Goal: Task Accomplishment & Management: Manage account settings

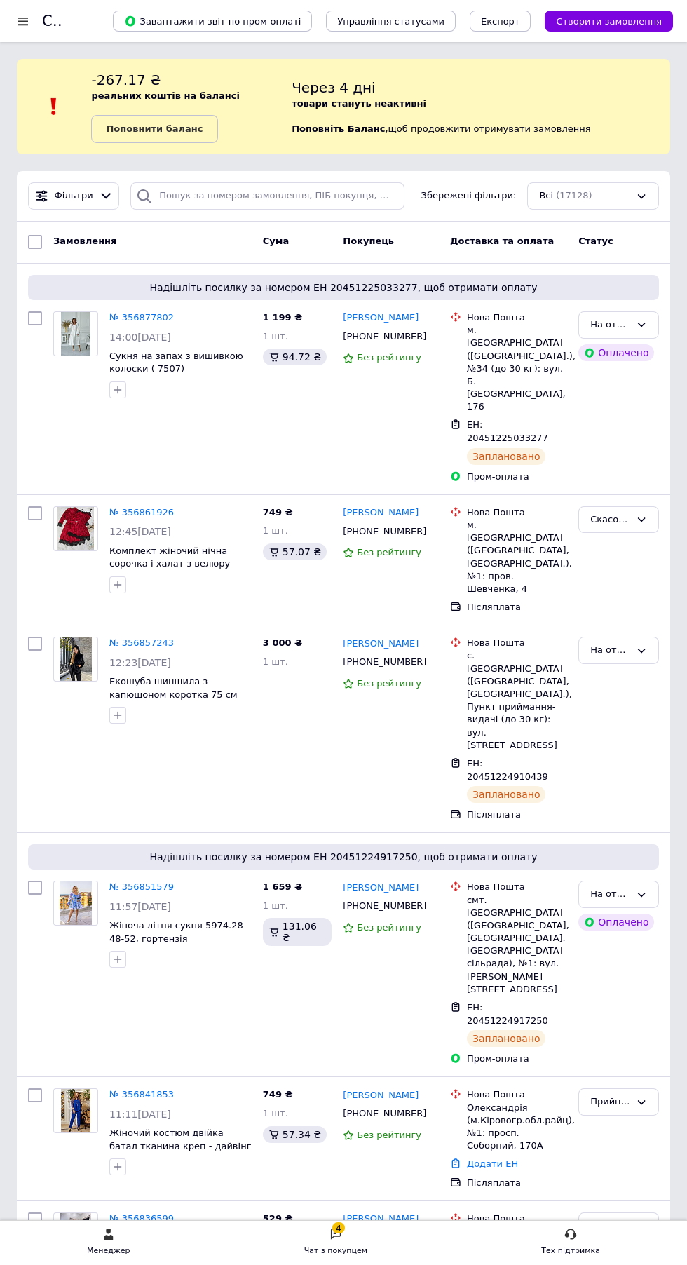
click at [618, 182] on div "Всі (17128)" at bounding box center [593, 195] width 132 height 27
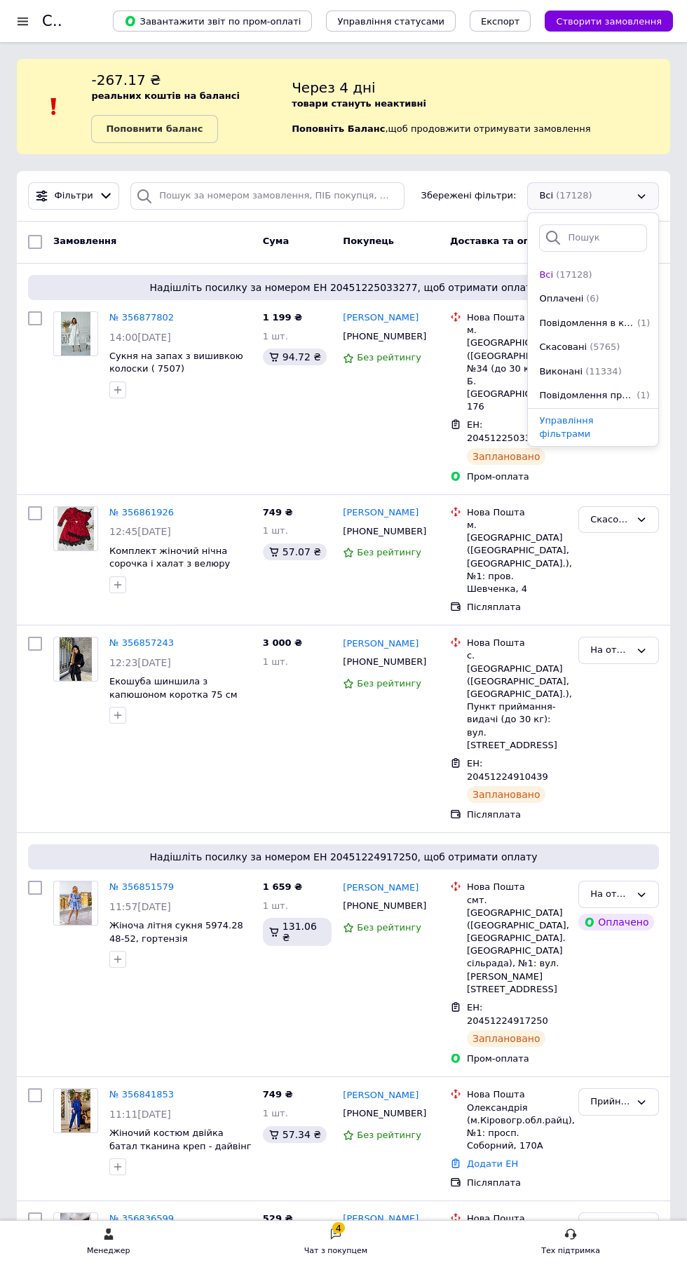
click at [635, 16] on span "Створити замовлення" at bounding box center [609, 21] width 106 height 11
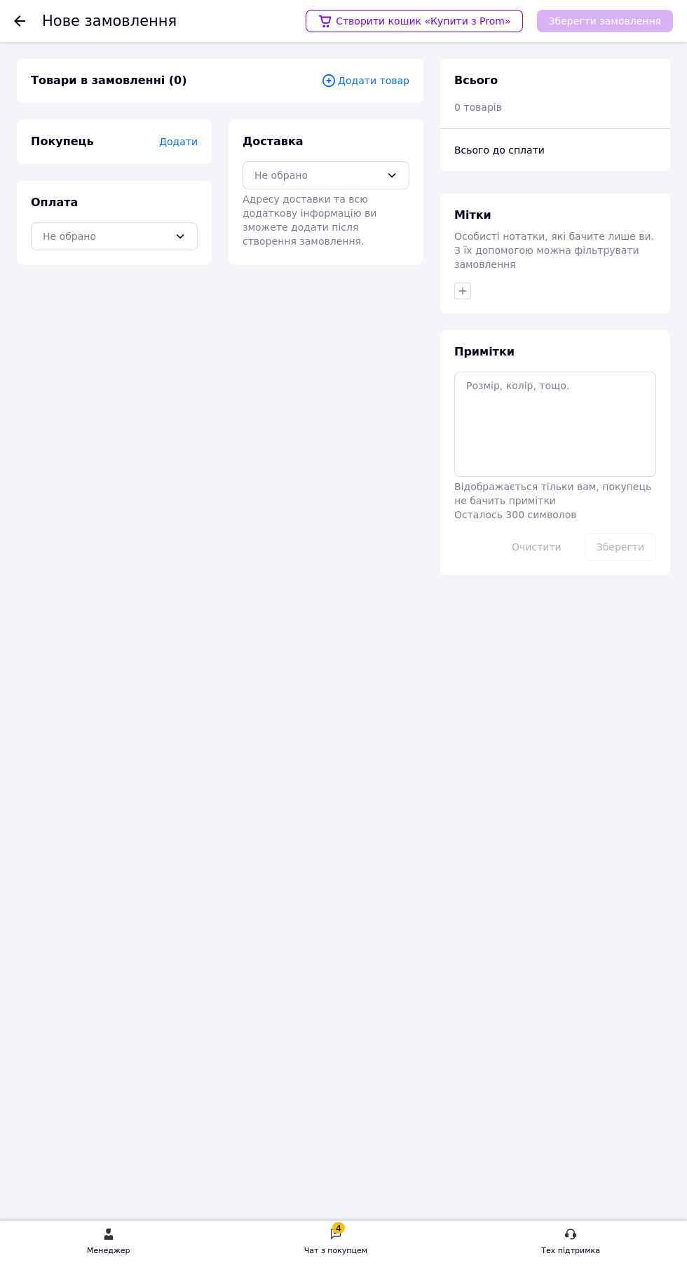
click at [336, 81] on icon at bounding box center [328, 80] width 15 height 15
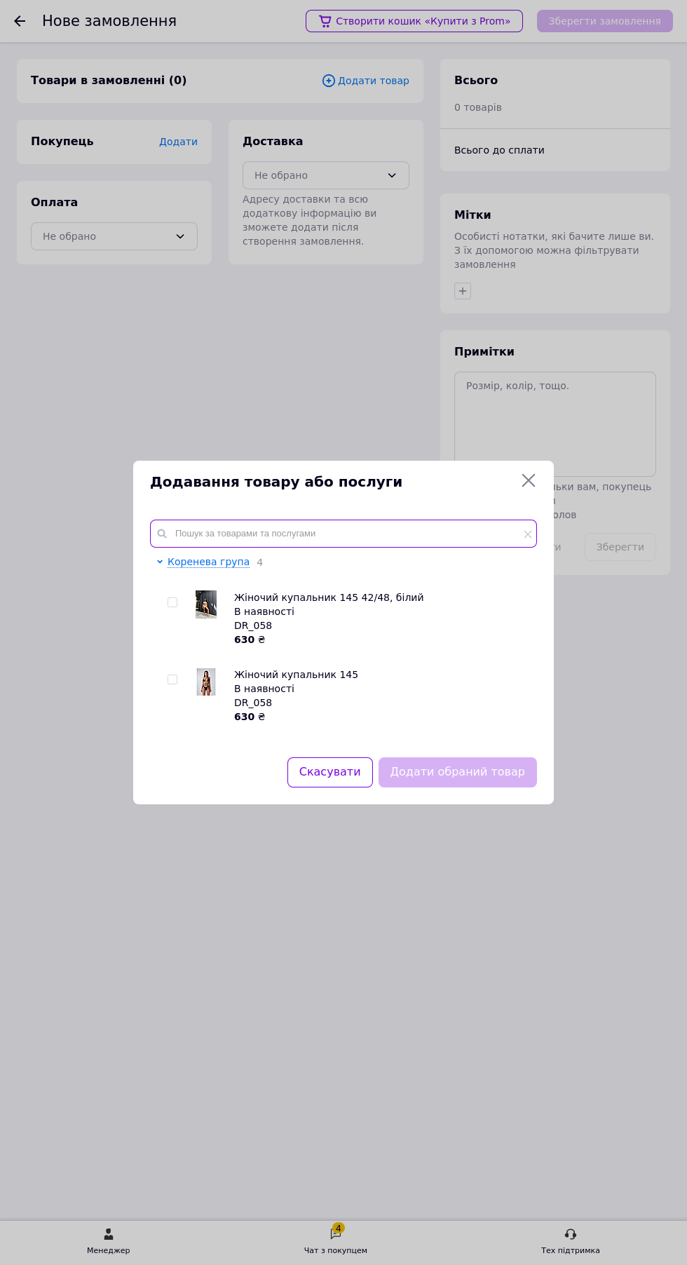
click at [225, 533] on input "text" at bounding box center [343, 533] width 387 height 28
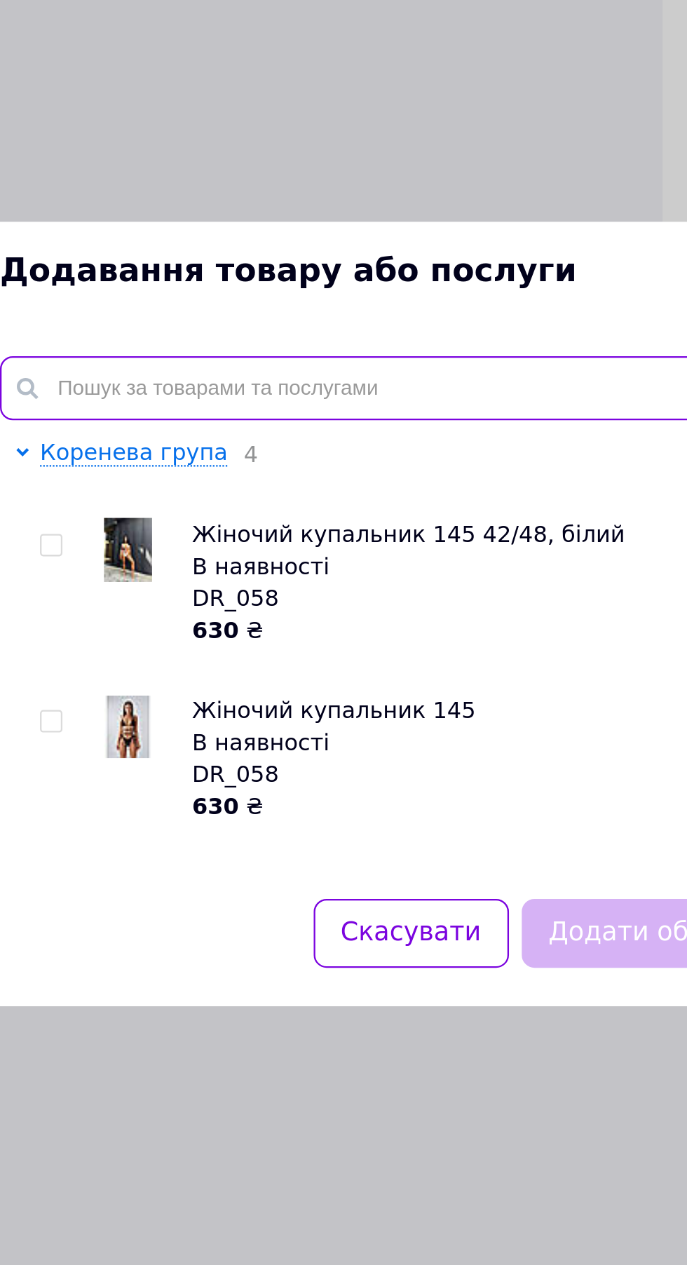
paste input "KA-3211"
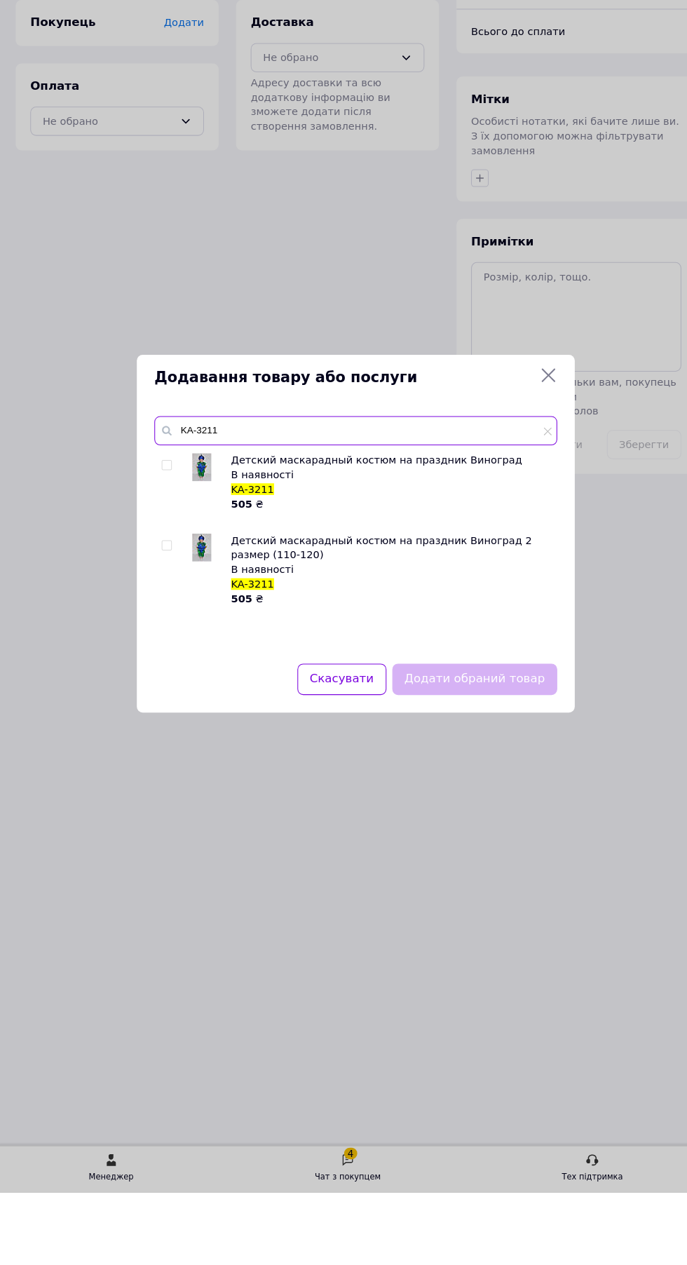
type input "KA-3211"
click at [165, 642] on input "checkbox" at bounding box center [161, 643] width 9 height 9
checkbox input "true"
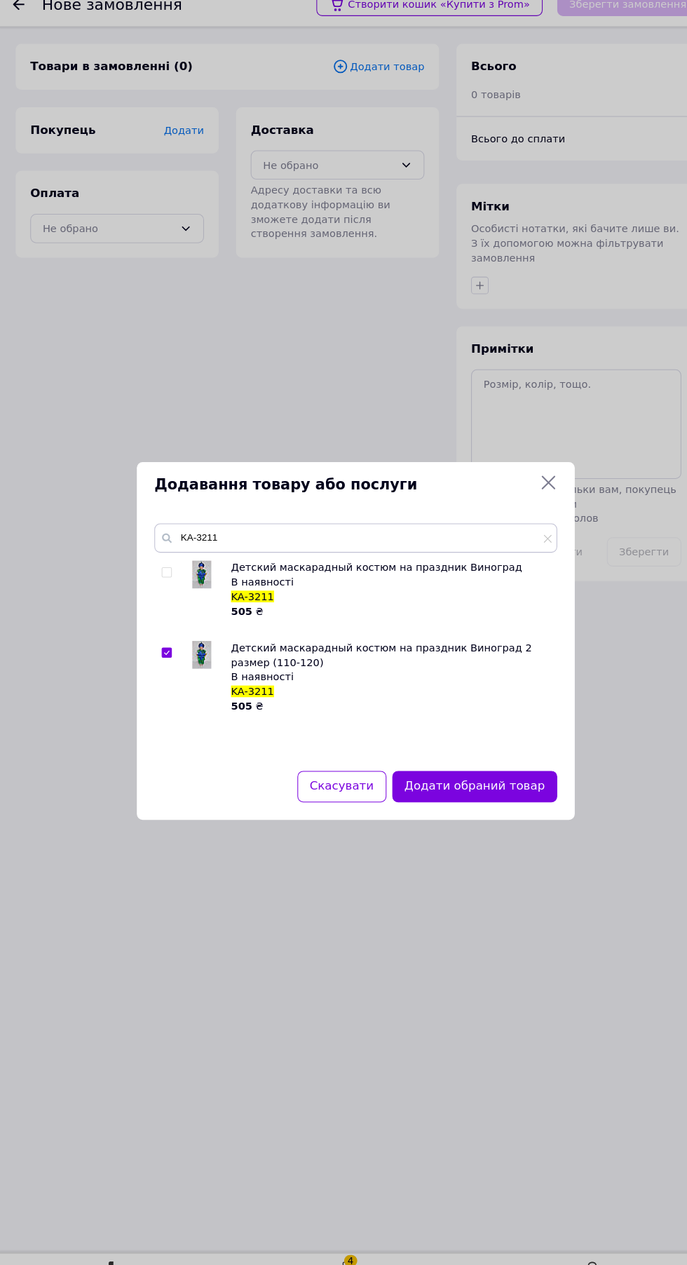
click at [458, 740] on div "Детский маскарадный костюм на праздник Виноград В наявності KA-3211 505 ₴ Детск…" at bounding box center [343, 647] width 386 height 186
click at [473, 787] on button "Додати обраний товар" at bounding box center [458, 772] width 158 height 30
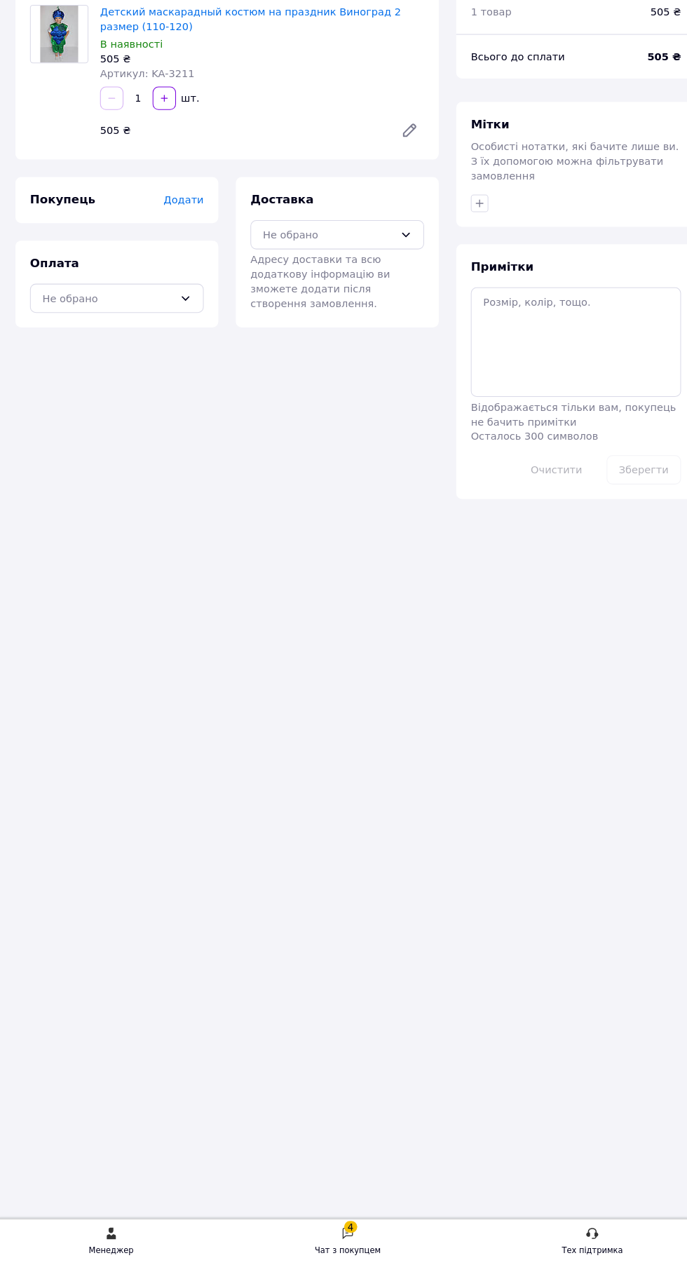
scroll to position [74, 0]
click at [174, 236] on span "Додати" at bounding box center [178, 241] width 39 height 11
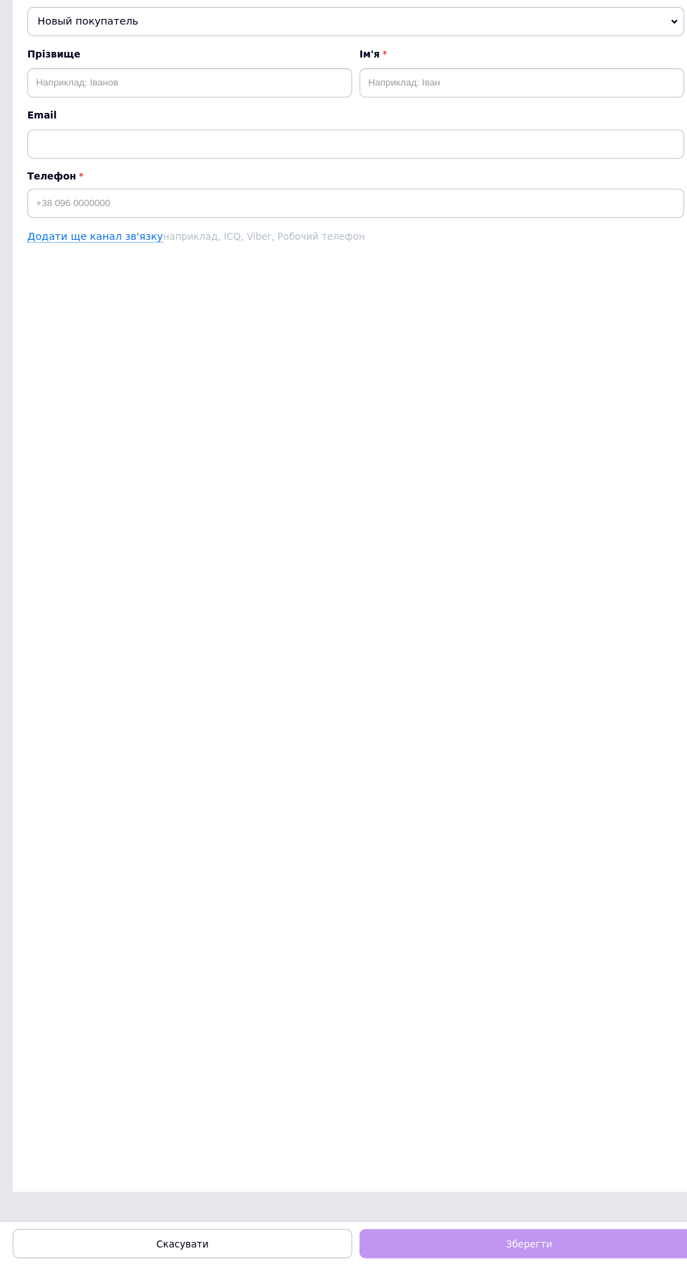
scroll to position [0, 0]
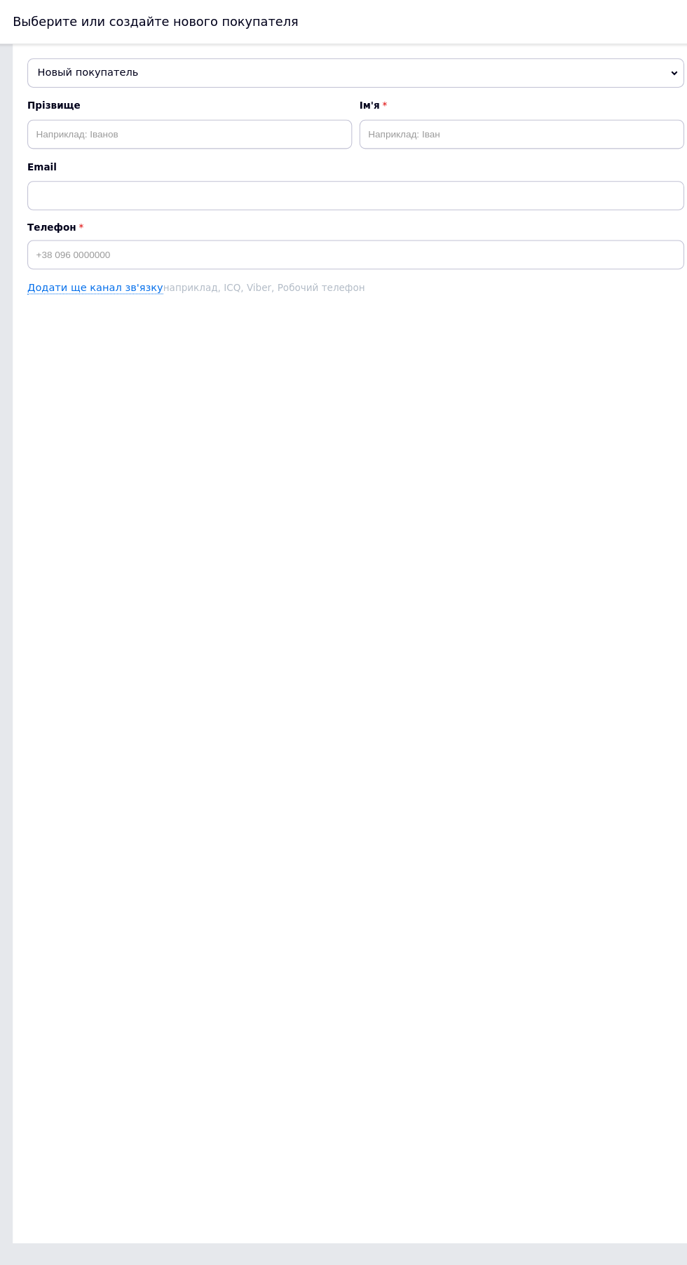
click at [125, 74] on span "Новый покупатель" at bounding box center [343, 70] width 631 height 28
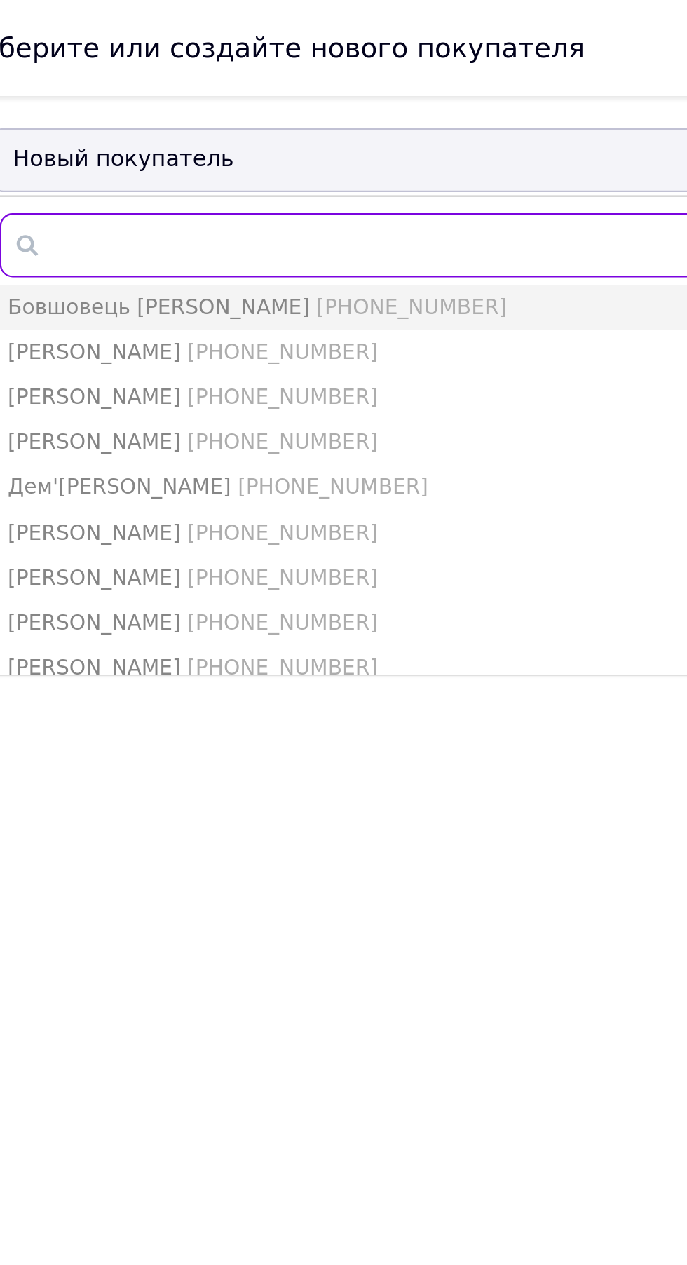
type input "+380685298183"
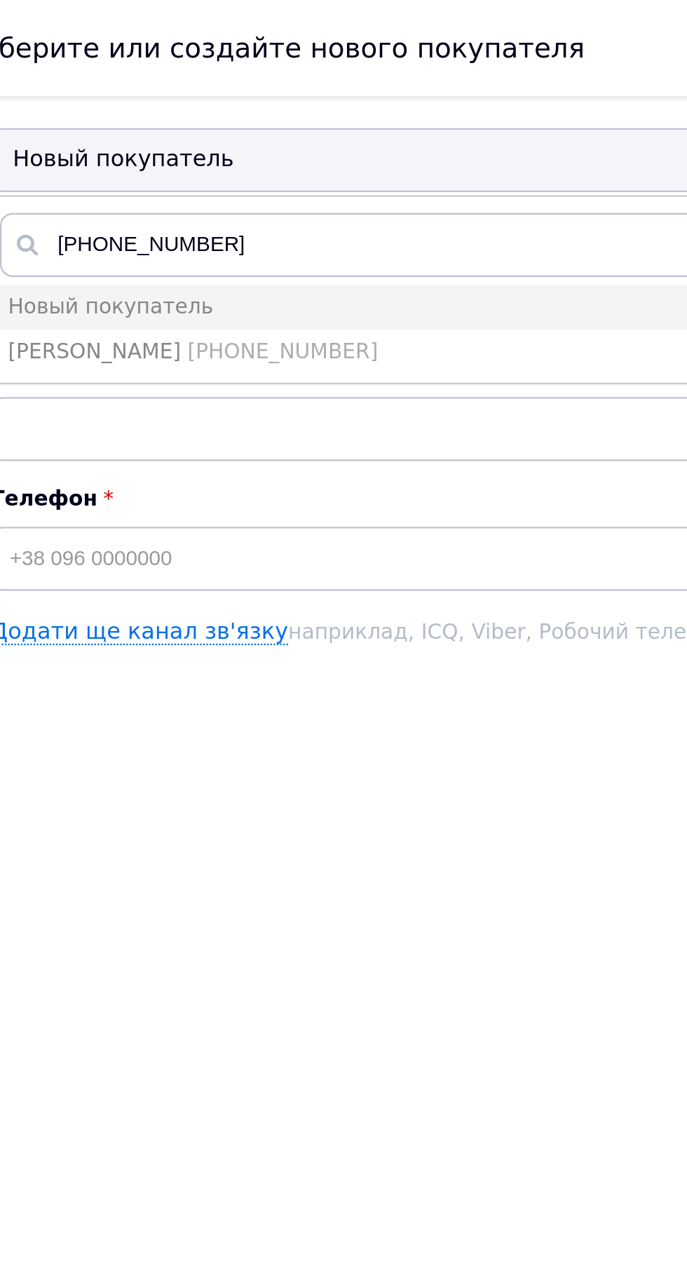
click at [135, 161] on li "Виктория Никитина +380685298183" at bounding box center [344, 154] width 630 height 20
type input "Виктория Никитина"
type input "+380685298183"
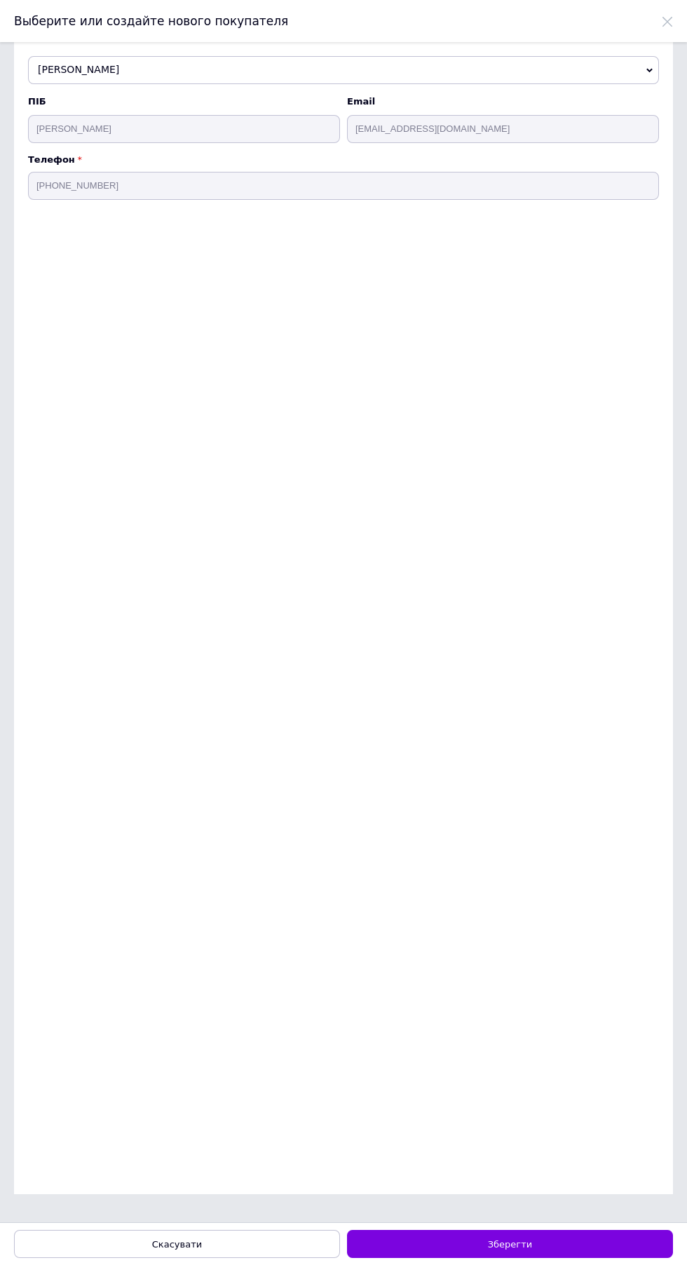
click at [534, 1256] on button "Зберегти" at bounding box center [510, 1244] width 326 height 28
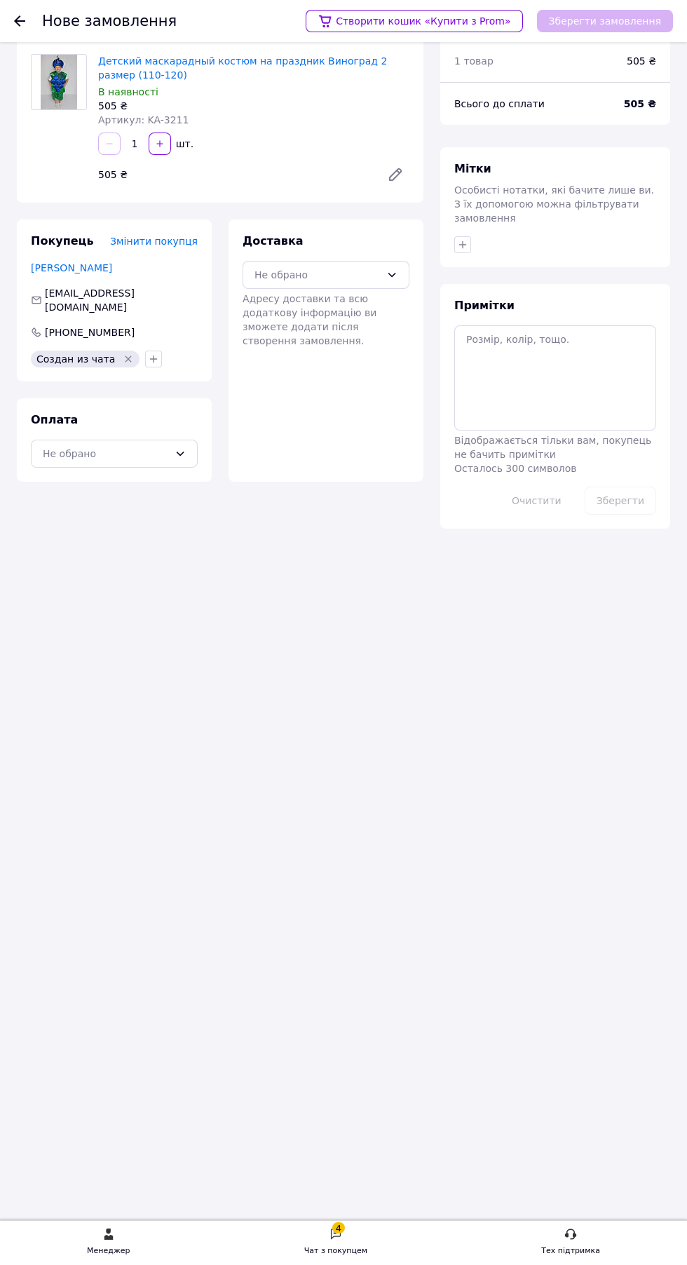
click at [355, 267] on div "Не обрано" at bounding box center [317, 274] width 126 height 15
click at [320, 298] on span "Нова Пошта (платна)" at bounding box center [336, 305] width 122 height 14
click at [157, 446] on div "Не обрано" at bounding box center [106, 453] width 126 height 15
click at [132, 530] on span "Оплата на рахунок" at bounding box center [125, 537] width 122 height 14
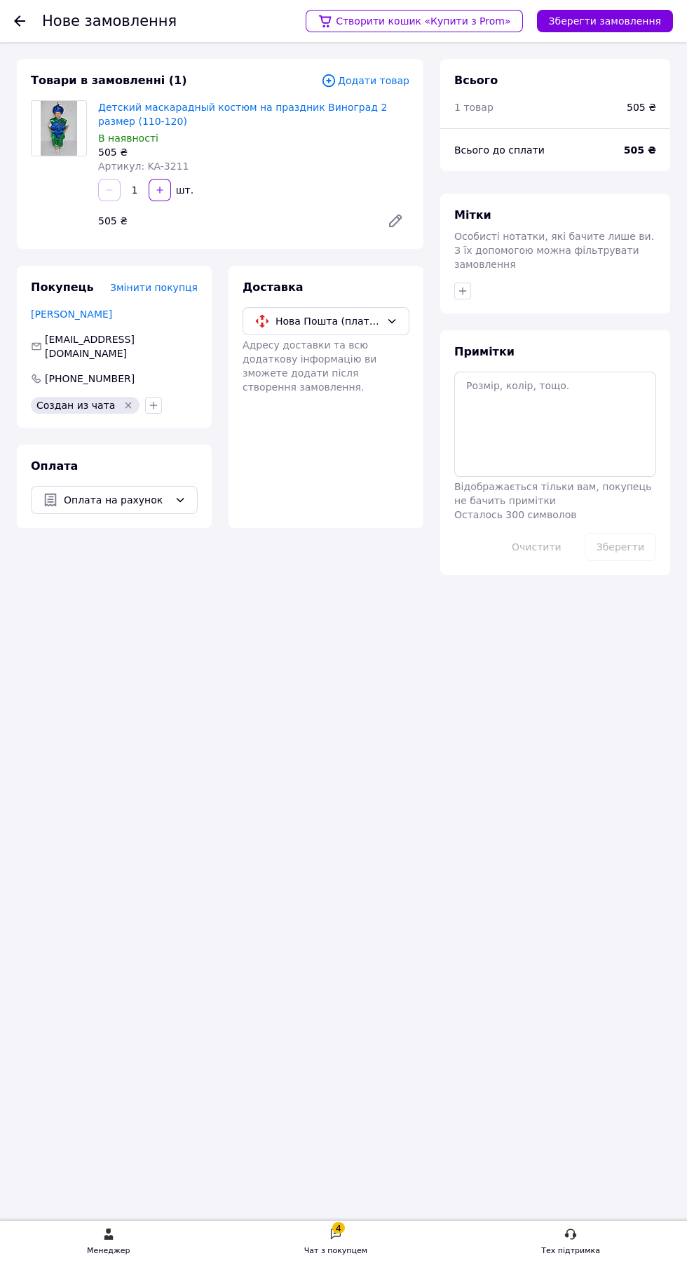
click at [606, 22] on button "Зберегти замовлення" at bounding box center [605, 21] width 136 height 22
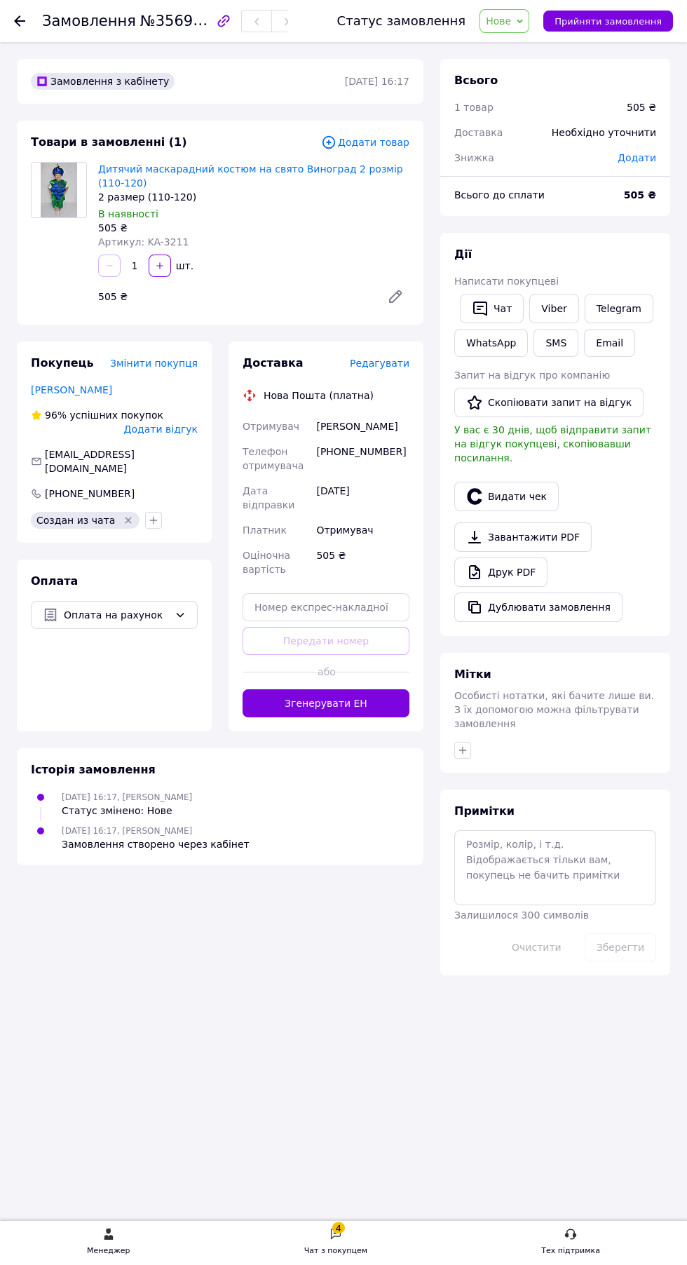
click at [393, 363] on span "Редагувати" at bounding box center [380, 363] width 60 height 11
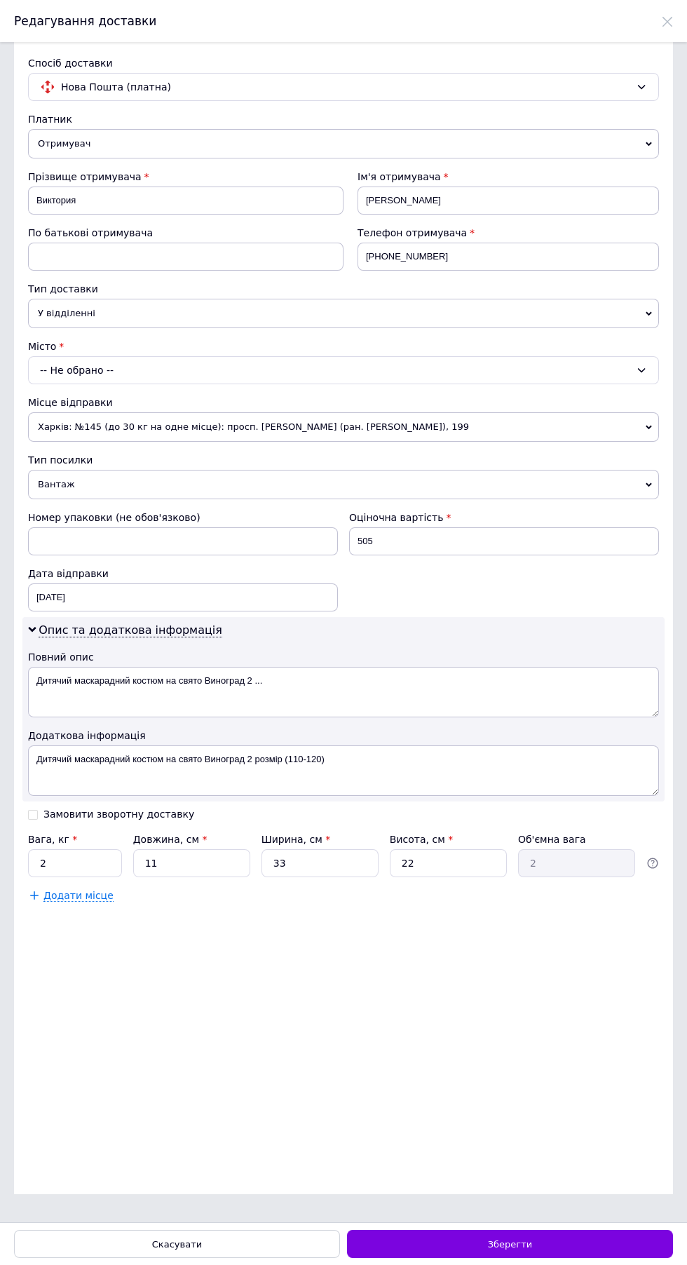
click at [159, 315] on span "У відділенні" at bounding box center [343, 313] width 631 height 29
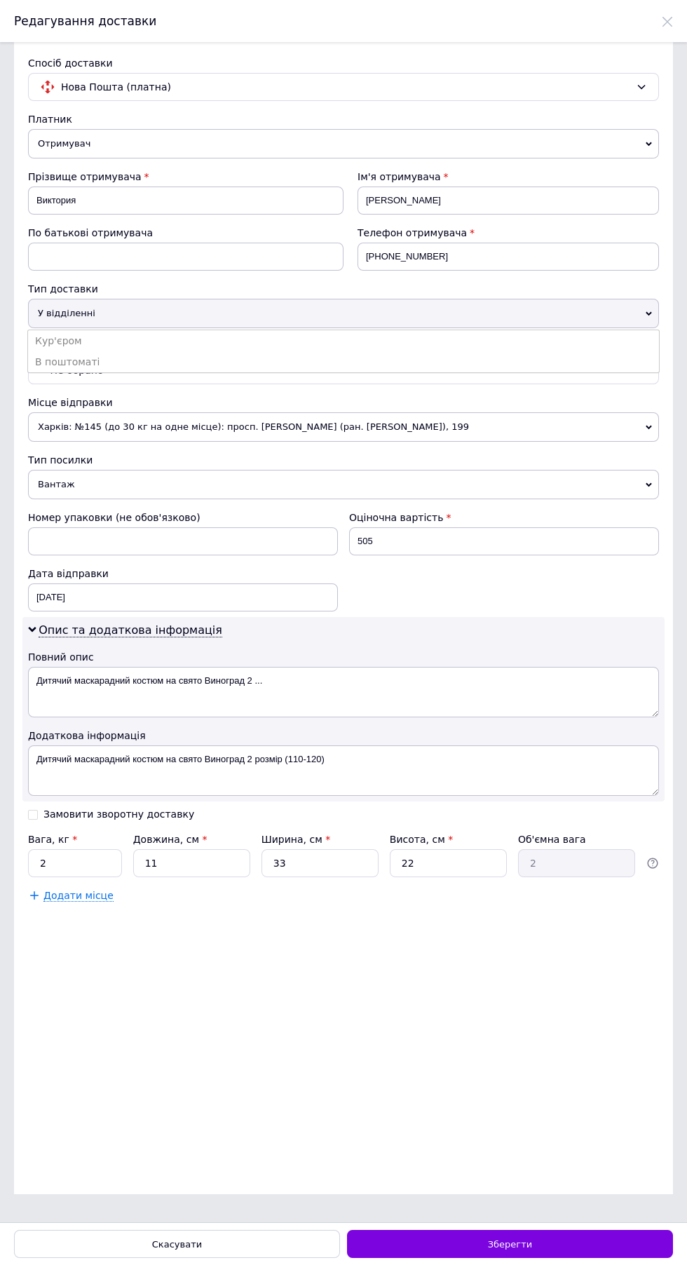
click at [130, 355] on li "В поштоматі" at bounding box center [343, 361] width 631 height 21
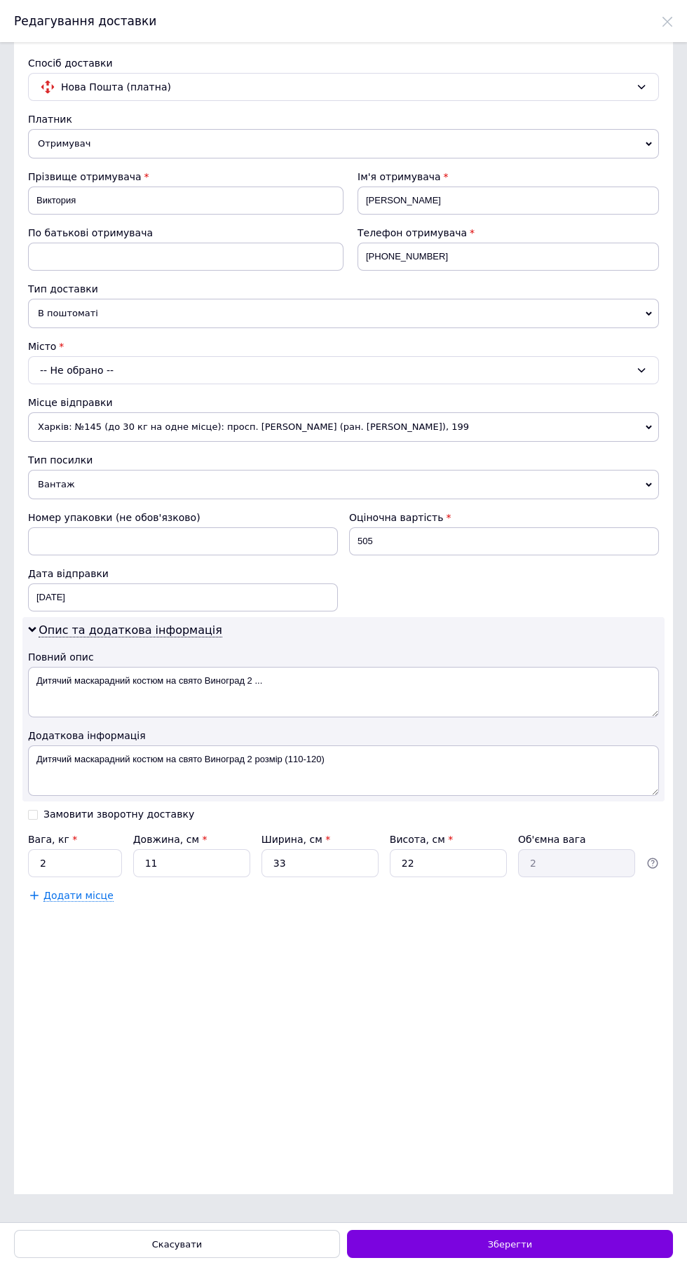
click at [154, 458] on div "Тип посилки" at bounding box center [343, 460] width 631 height 14
click at [130, 347] on div "Місто" at bounding box center [343, 346] width 631 height 14
click at [88, 373] on div "-- Не обрано --" at bounding box center [343, 370] width 631 height 28
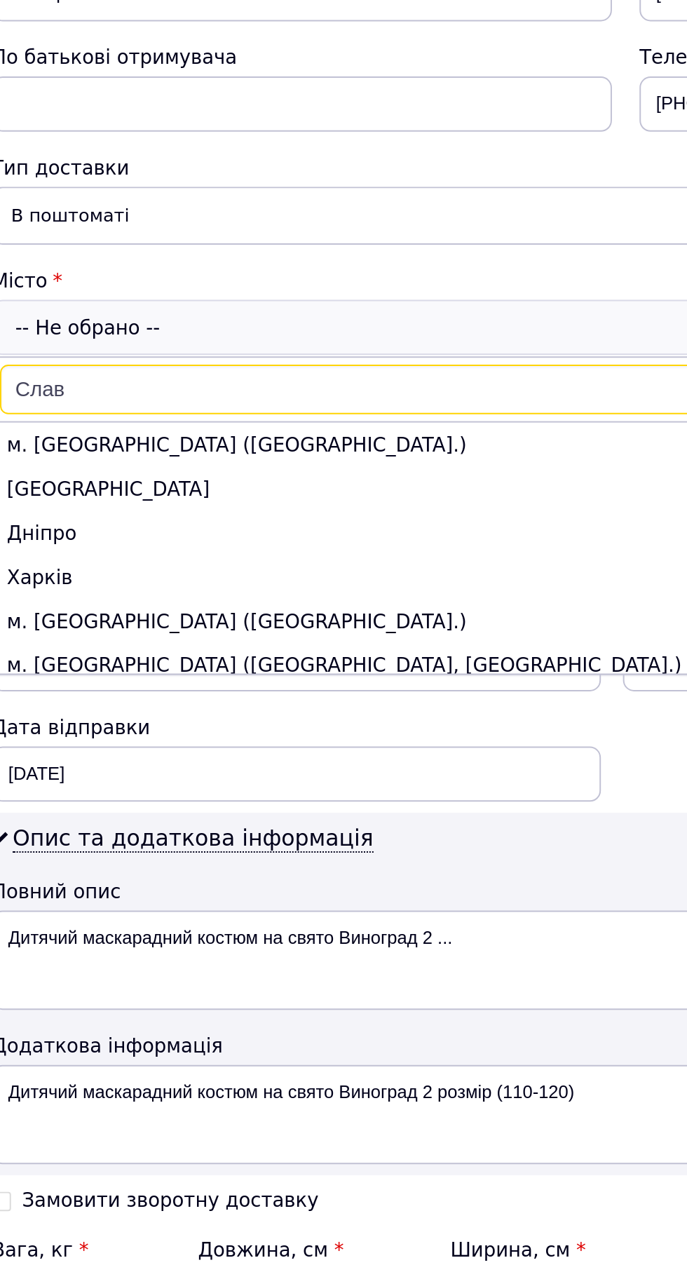
type input "Славу"
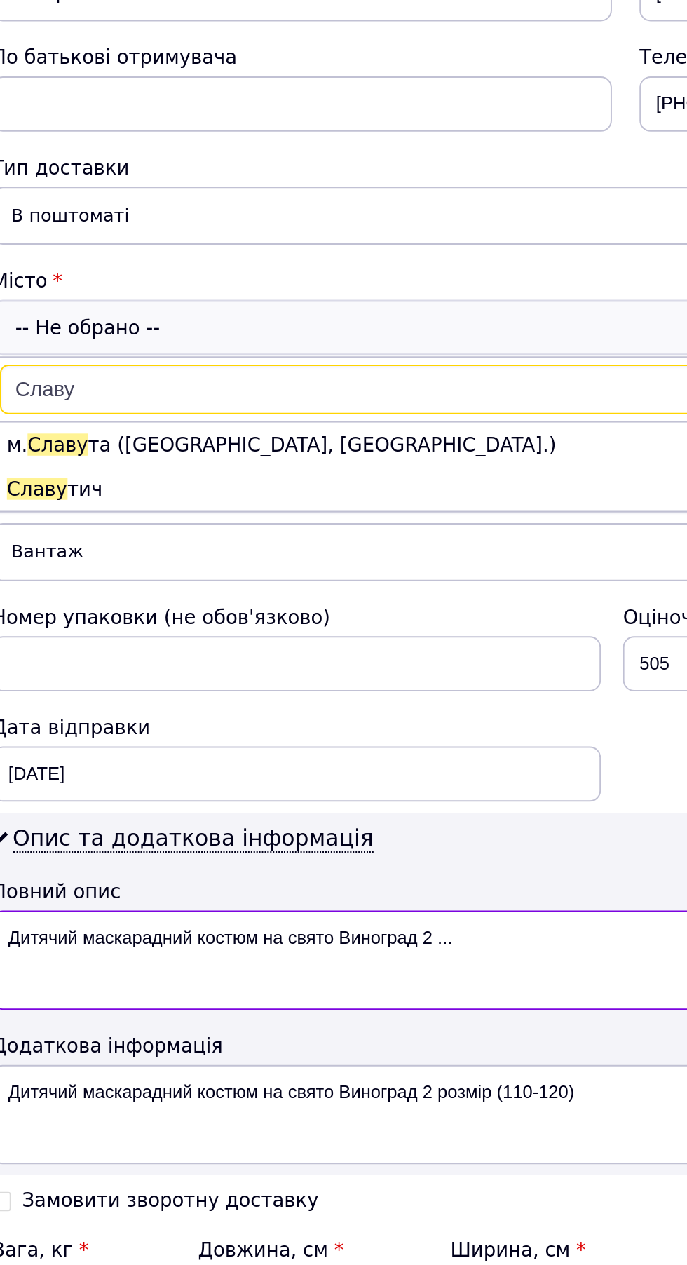
click at [148, 717] on textarea "Дитячий маскарадний костюм на свято Виноград 2 ..." at bounding box center [343, 692] width 631 height 50
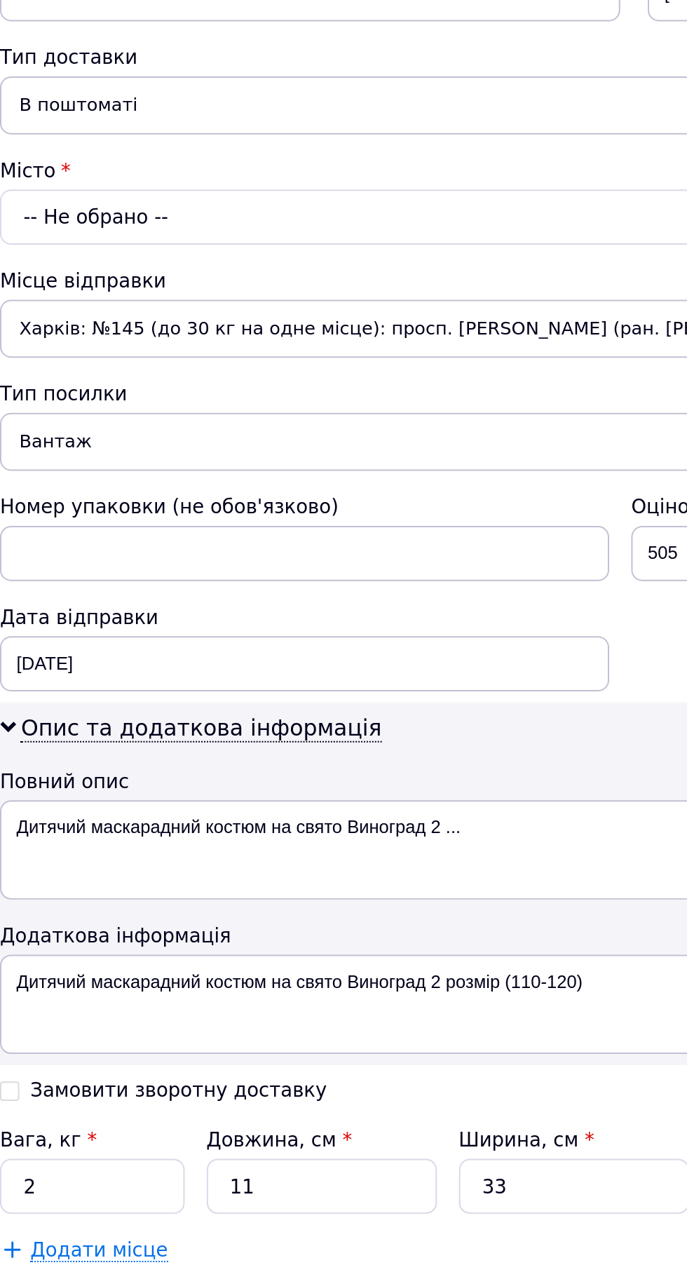
click at [84, 374] on div "-- Не обрано --" at bounding box center [343, 370] width 631 height 28
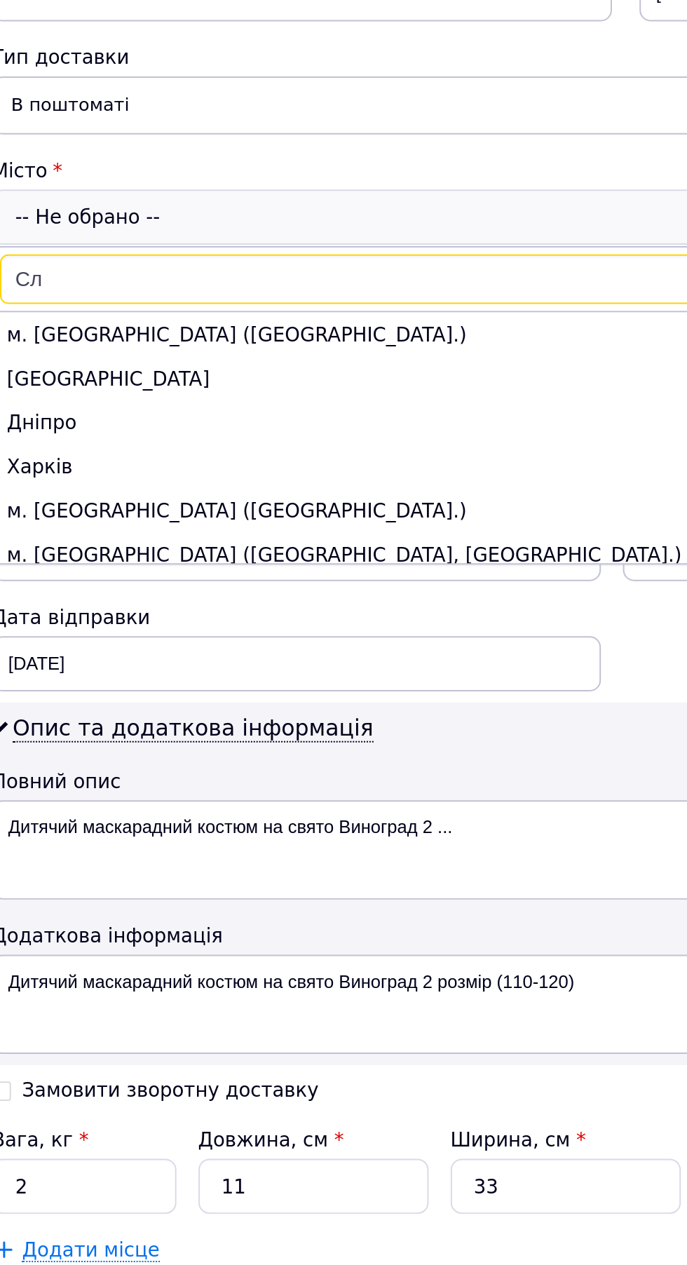
type input "Сла"
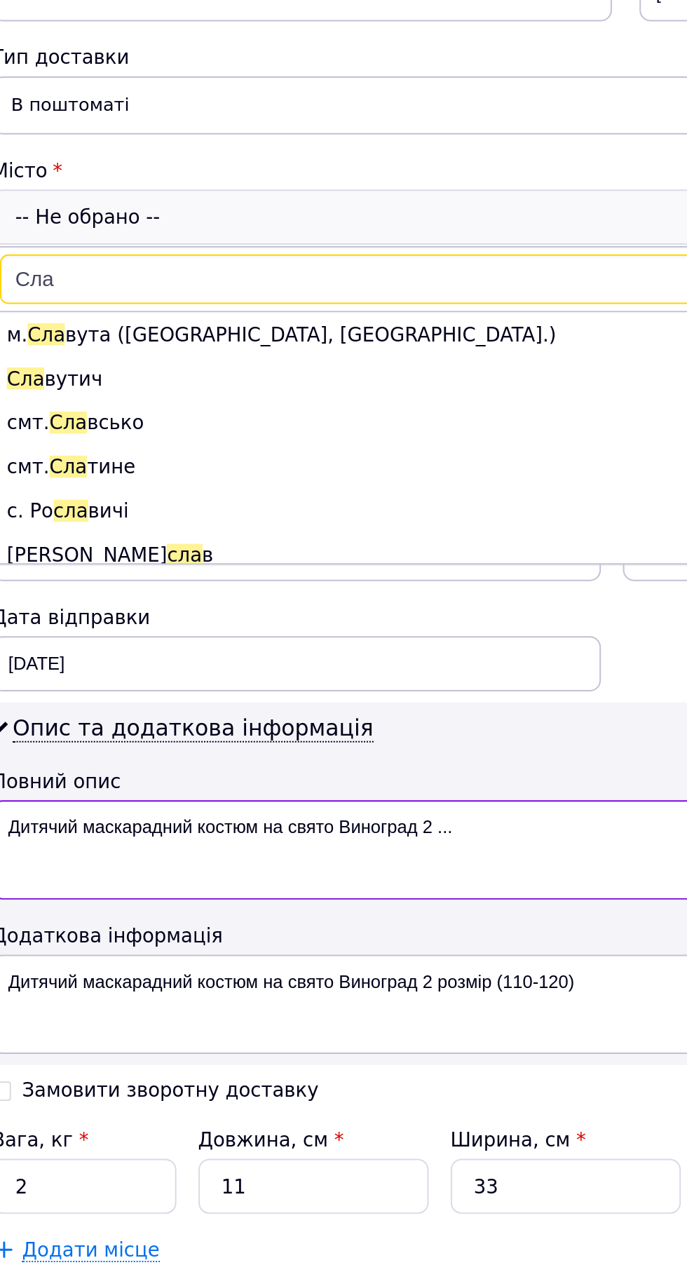
click at [111, 717] on textarea "Дитячий маскарадний костюм на свято Виноград 2 ..." at bounding box center [343, 692] width 631 height 50
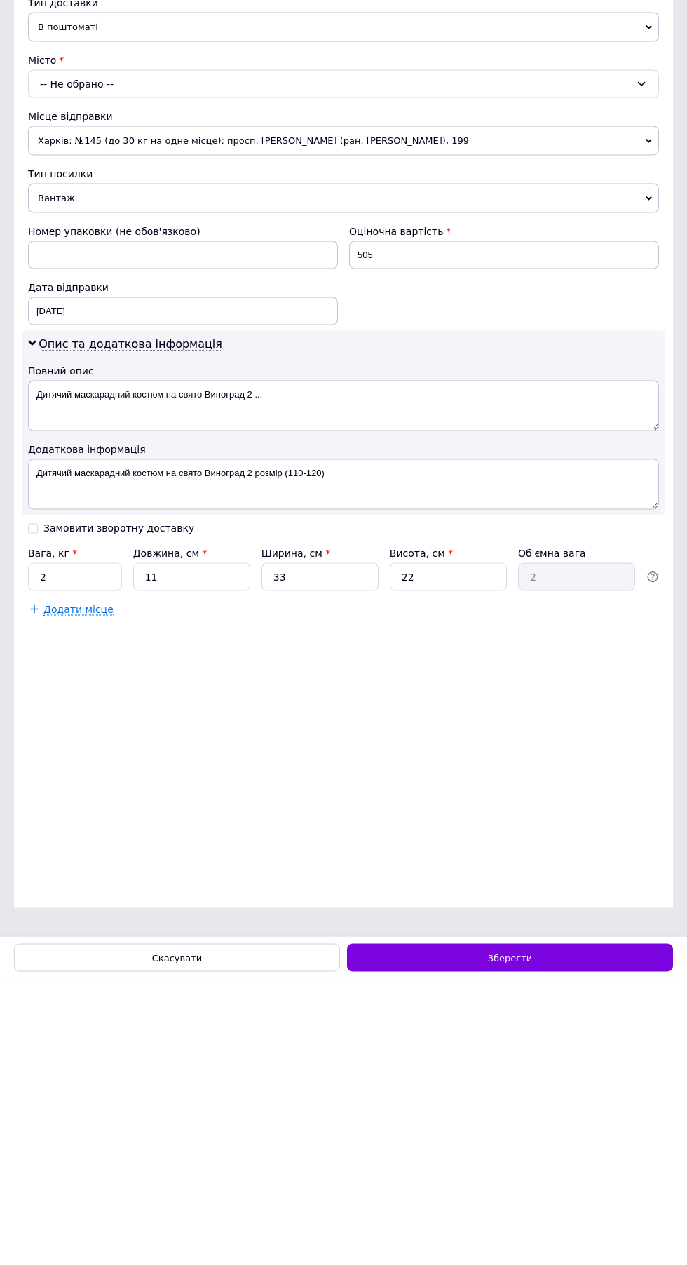
click at [91, 475] on span "Вантаж" at bounding box center [343, 484] width 631 height 29
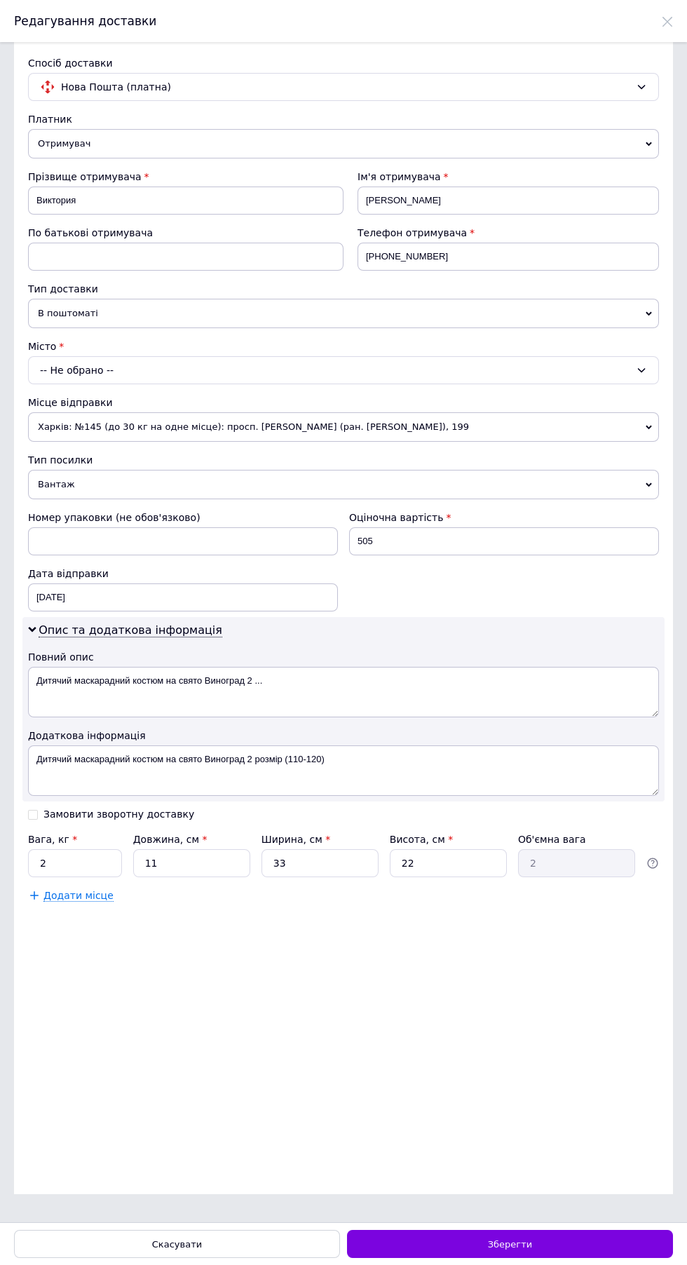
click at [117, 371] on div "-- Не обрано --" at bounding box center [343, 370] width 631 height 28
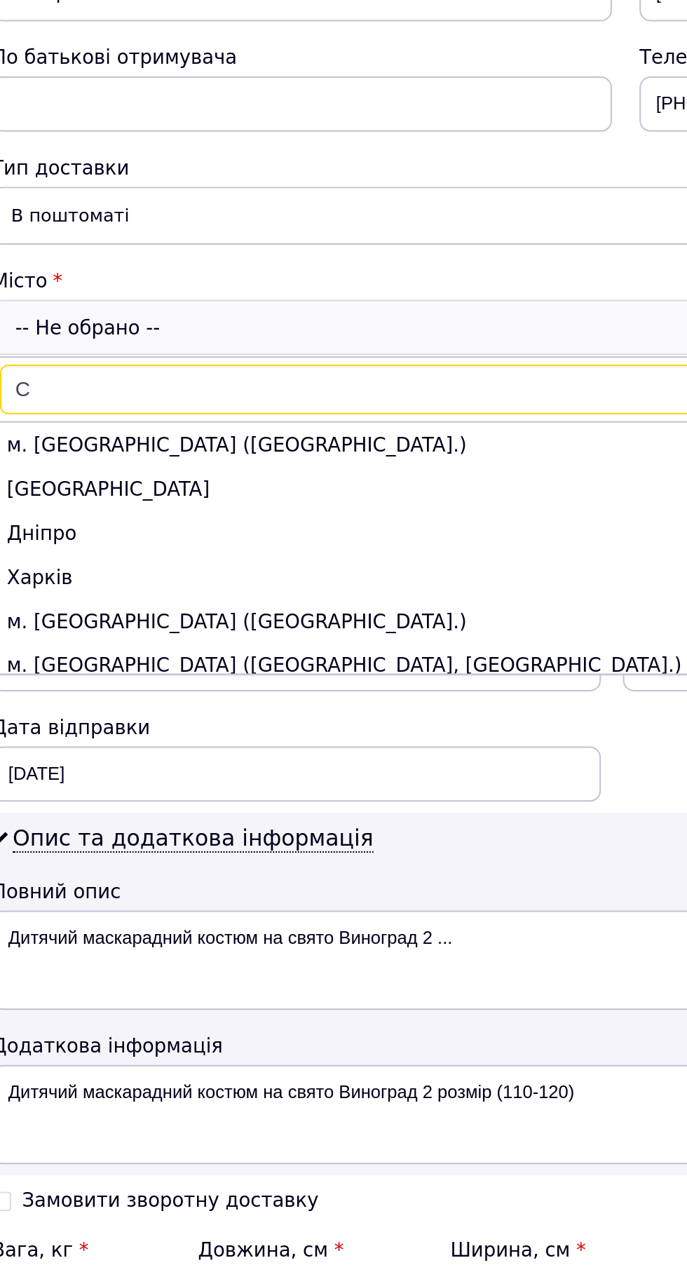
type input "Сл"
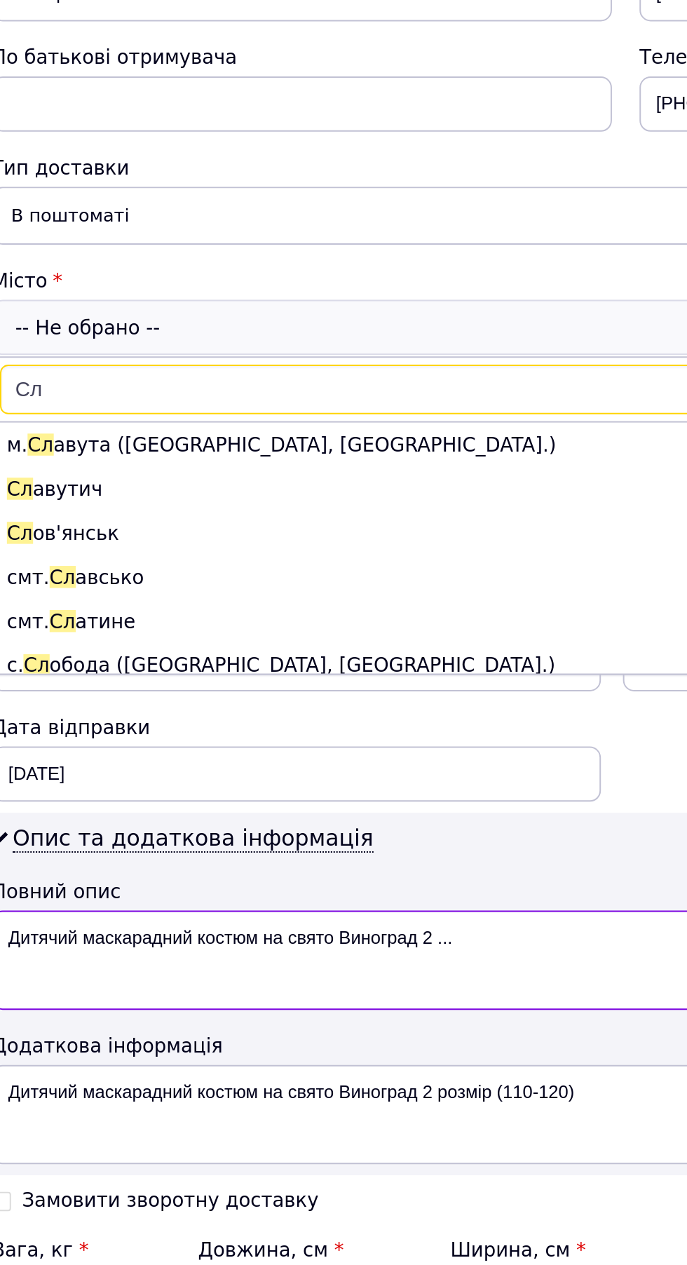
click at [112, 717] on textarea "Дитячий маскарадний костюм на свято Виноград 2 ..." at bounding box center [343, 692] width 631 height 50
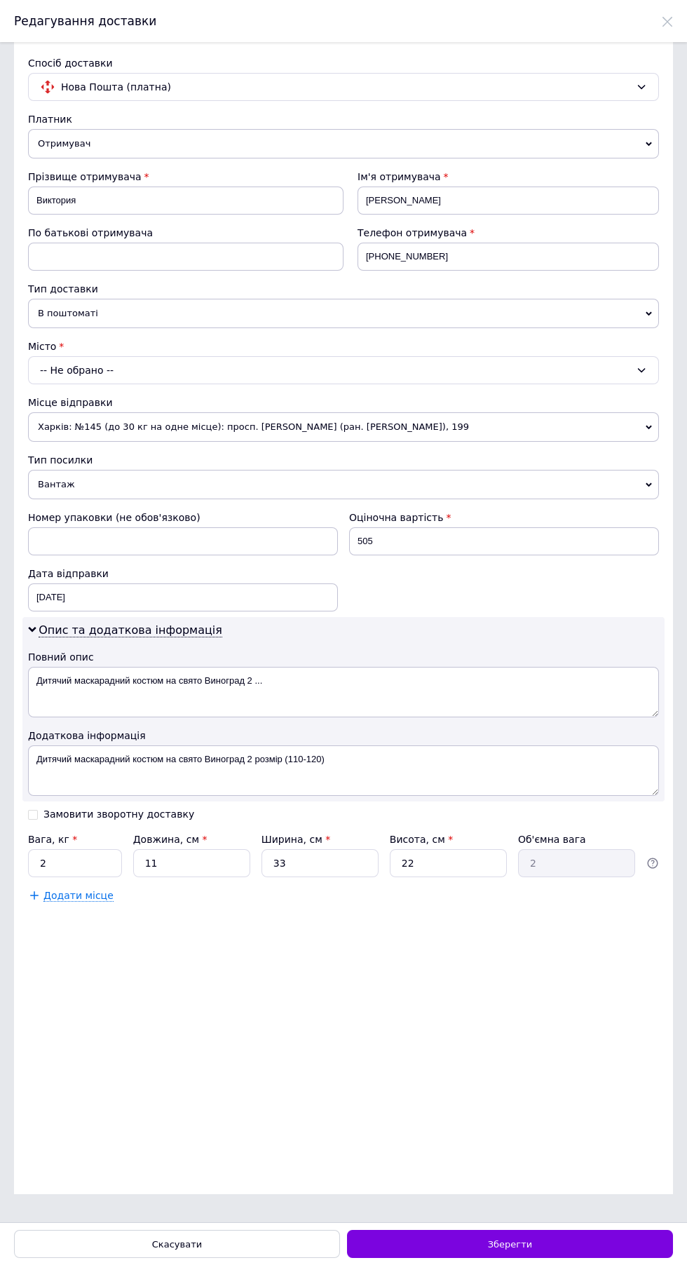
click at [98, 376] on div "-- Не обрано --" at bounding box center [343, 370] width 631 height 28
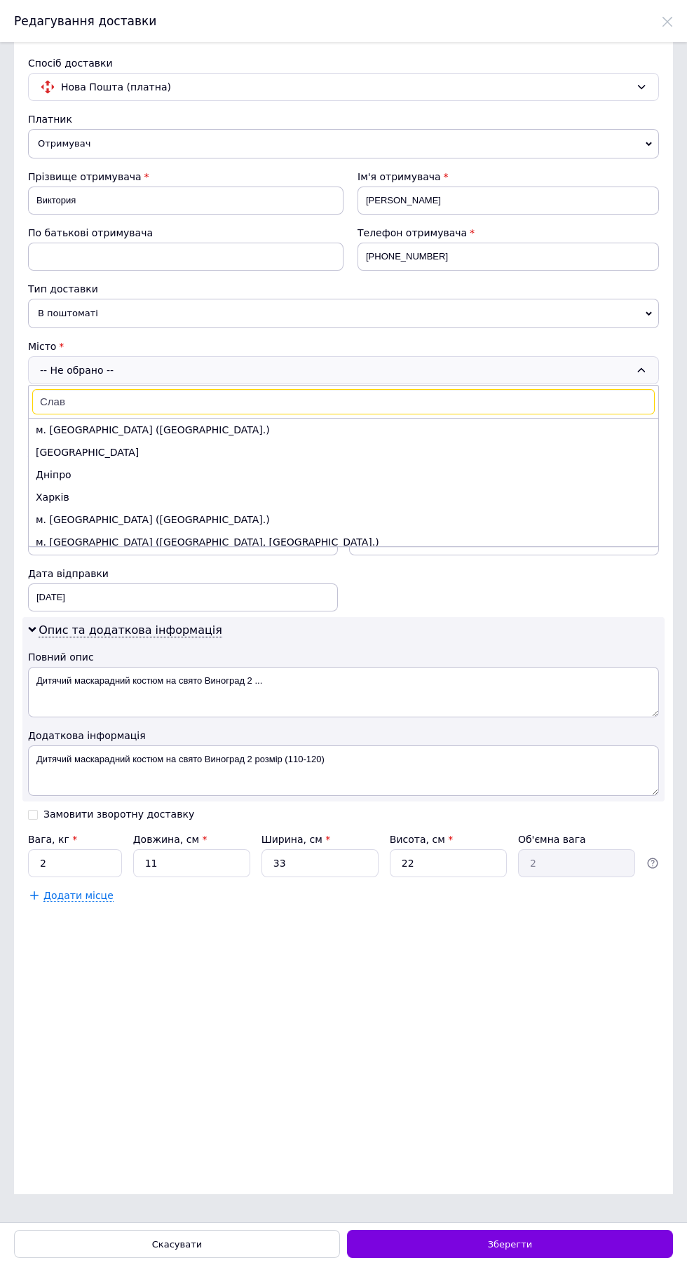
type input "Славу"
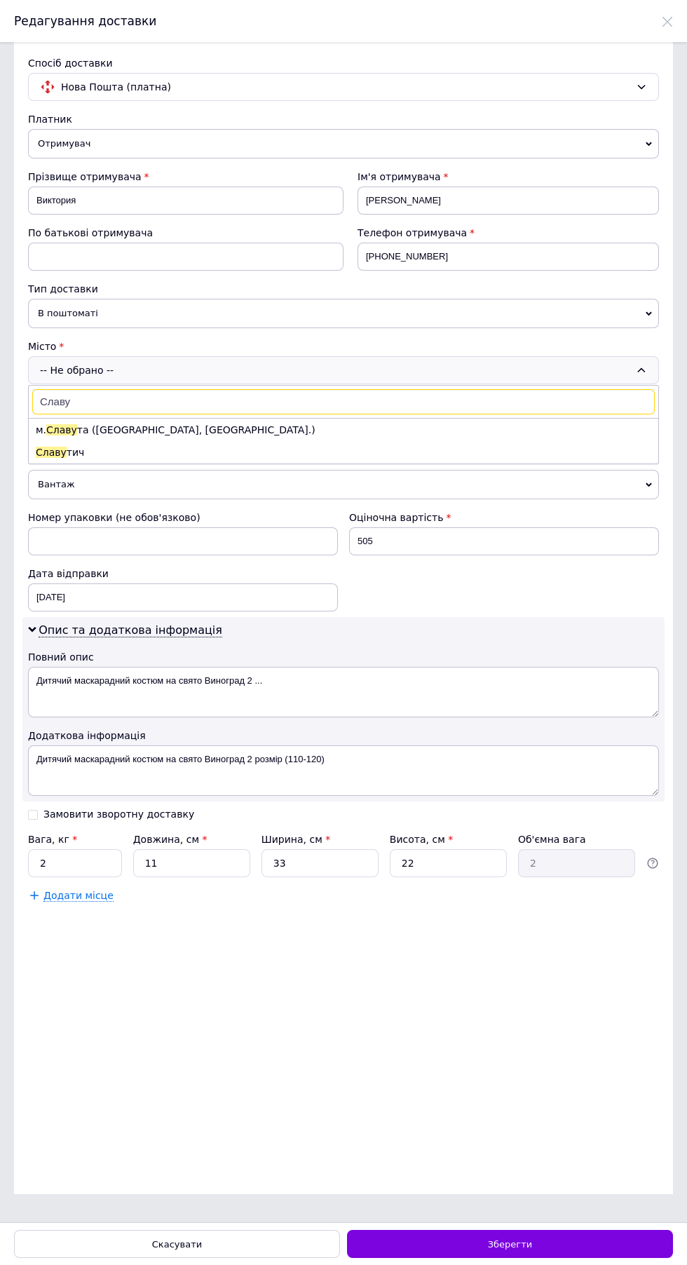
click at [196, 430] on li "м. Славу та (Хмельницька обл., Шепетівський р-н.)" at bounding box center [344, 430] width 630 height 22
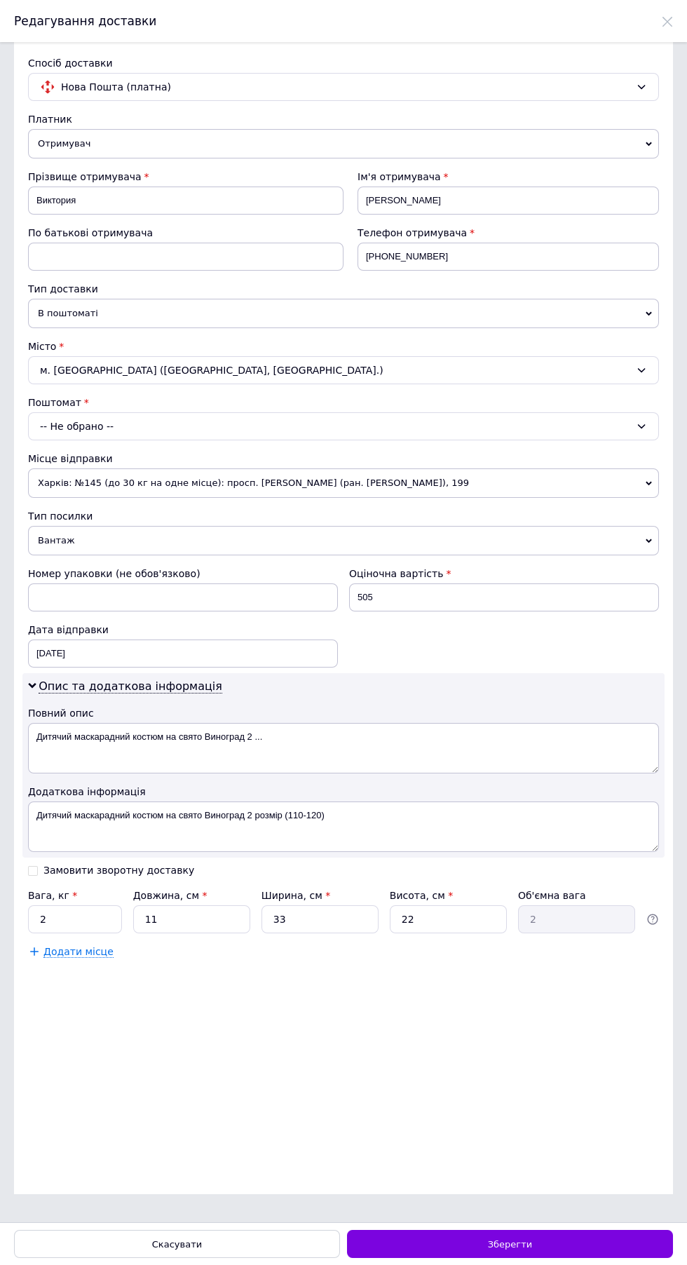
click at [375, 440] on div "-- Не обрано --" at bounding box center [343, 426] width 631 height 28
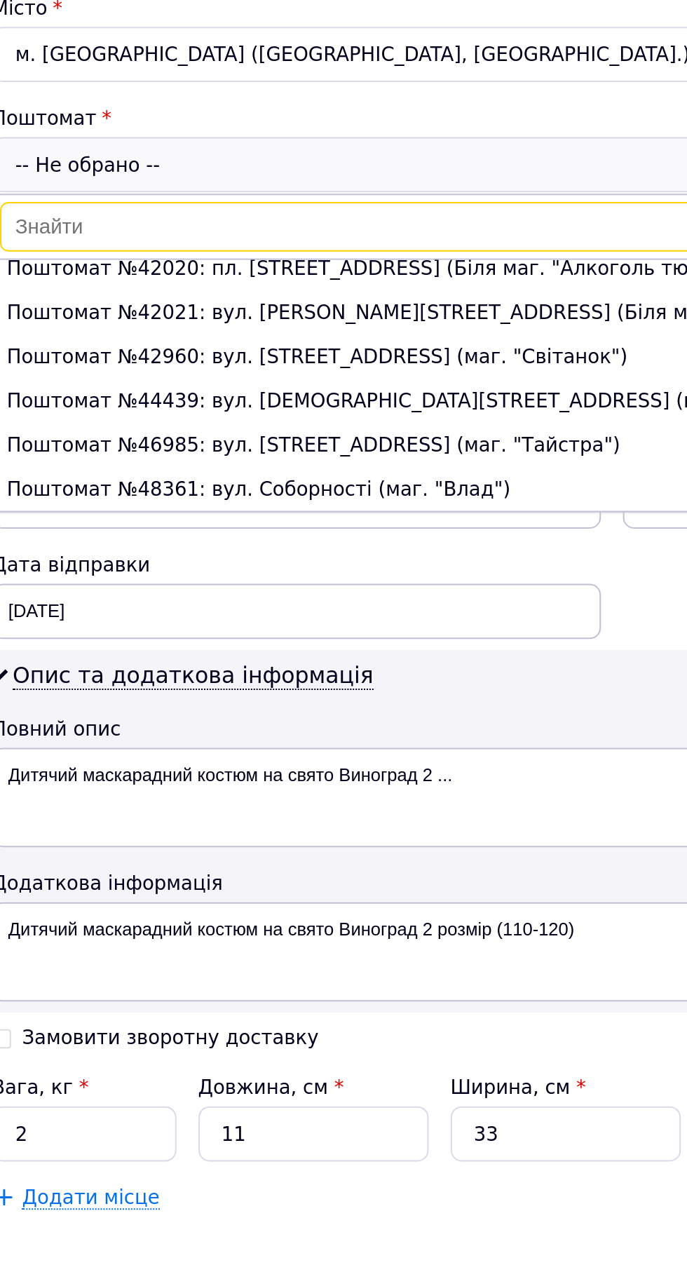
scroll to position [416, 0]
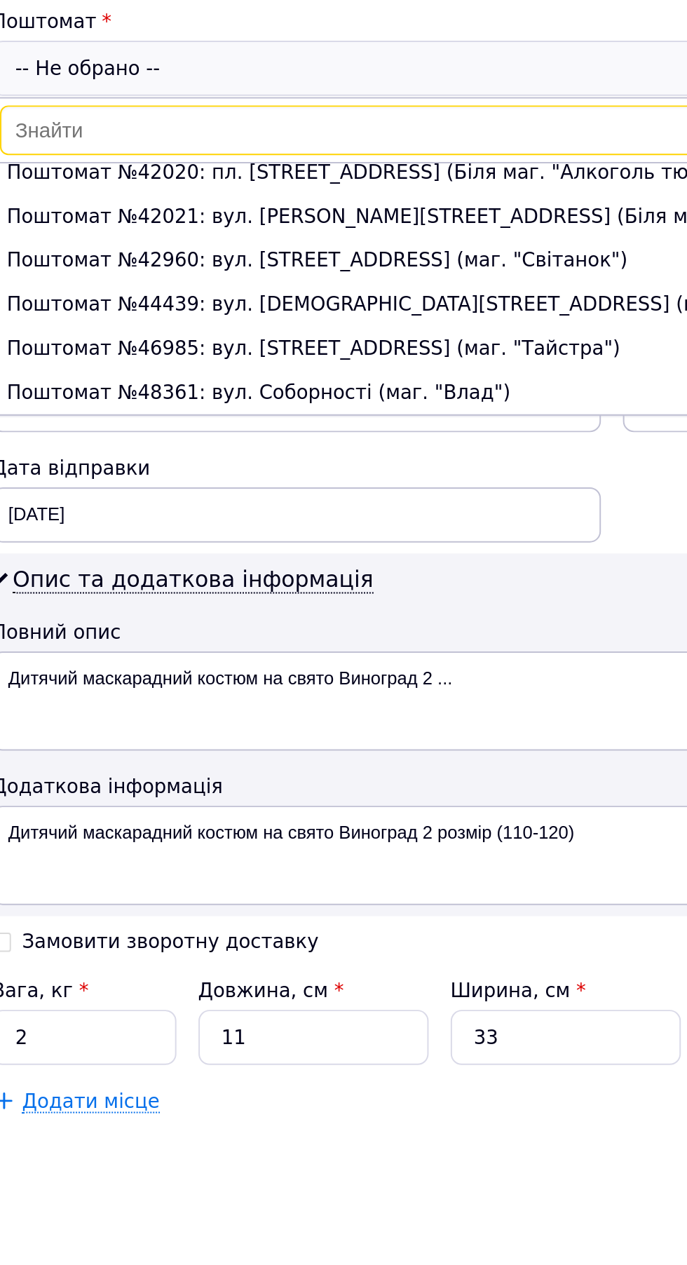
click at [286, 580] on li "Поштомат №46985: вул. Лісна, 3 (маг. "Тайстра")" at bounding box center [344, 568] width 630 height 22
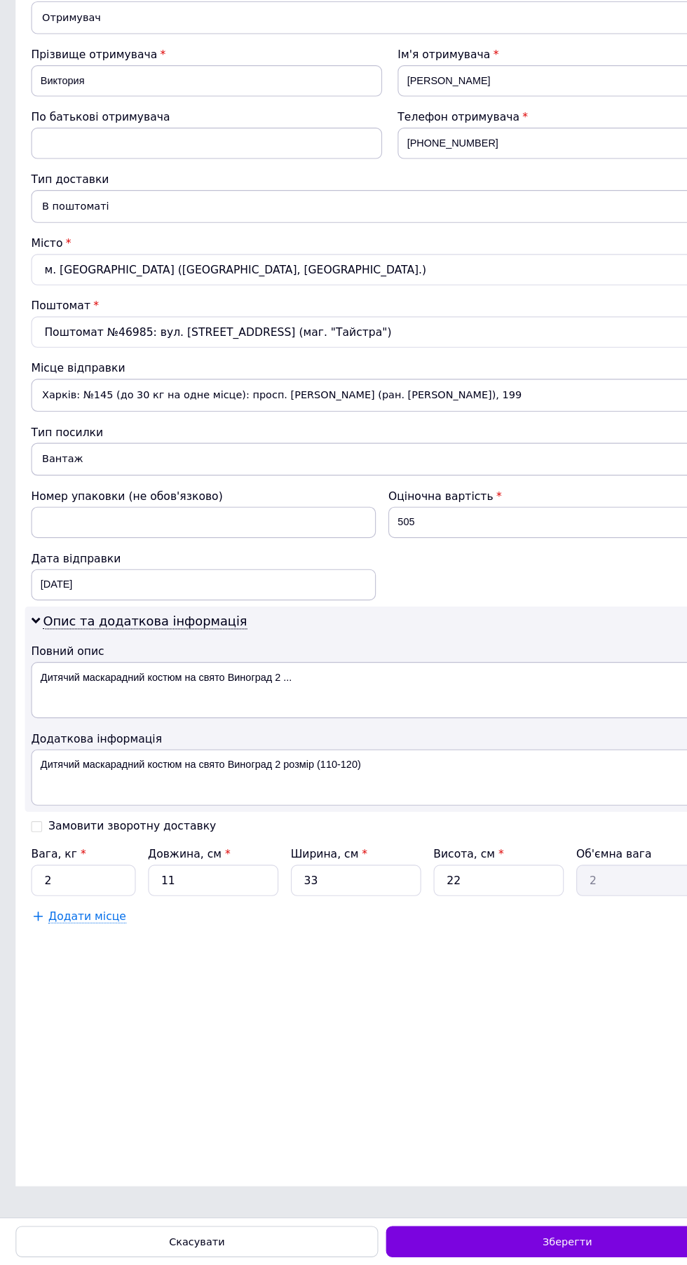
scroll to position [0, 0]
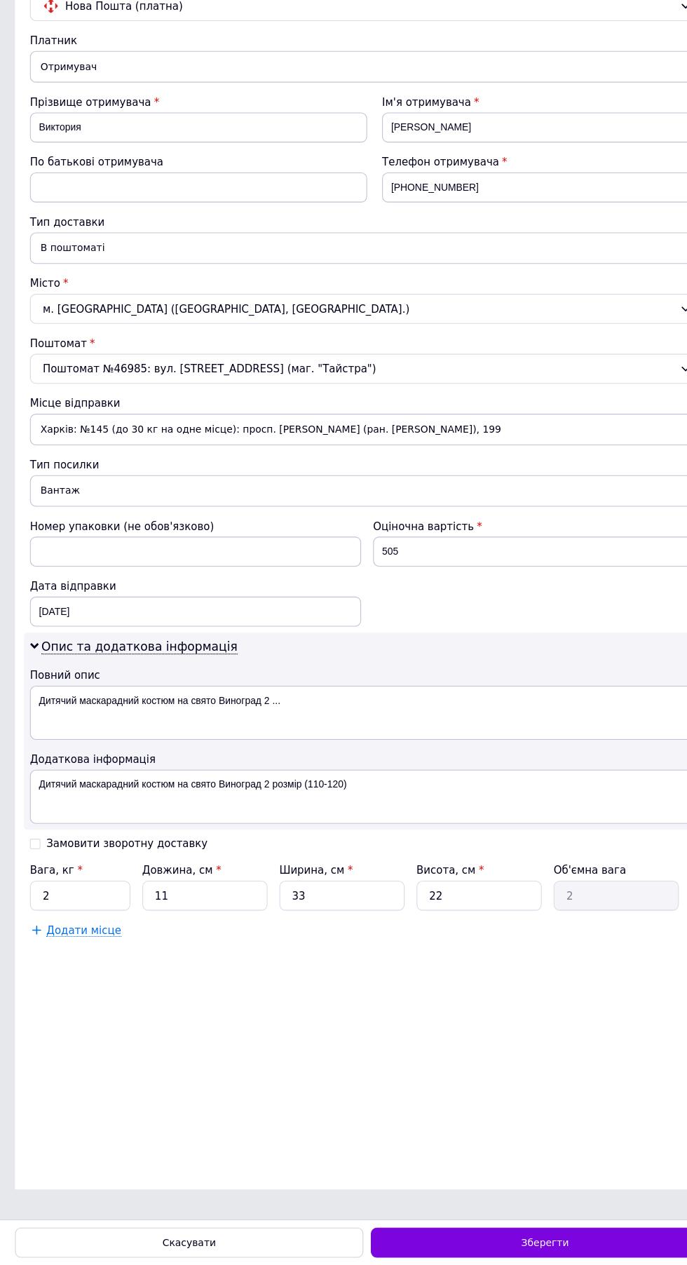
click at [511, 1244] on span "Зберегти" at bounding box center [510, 1244] width 44 height 11
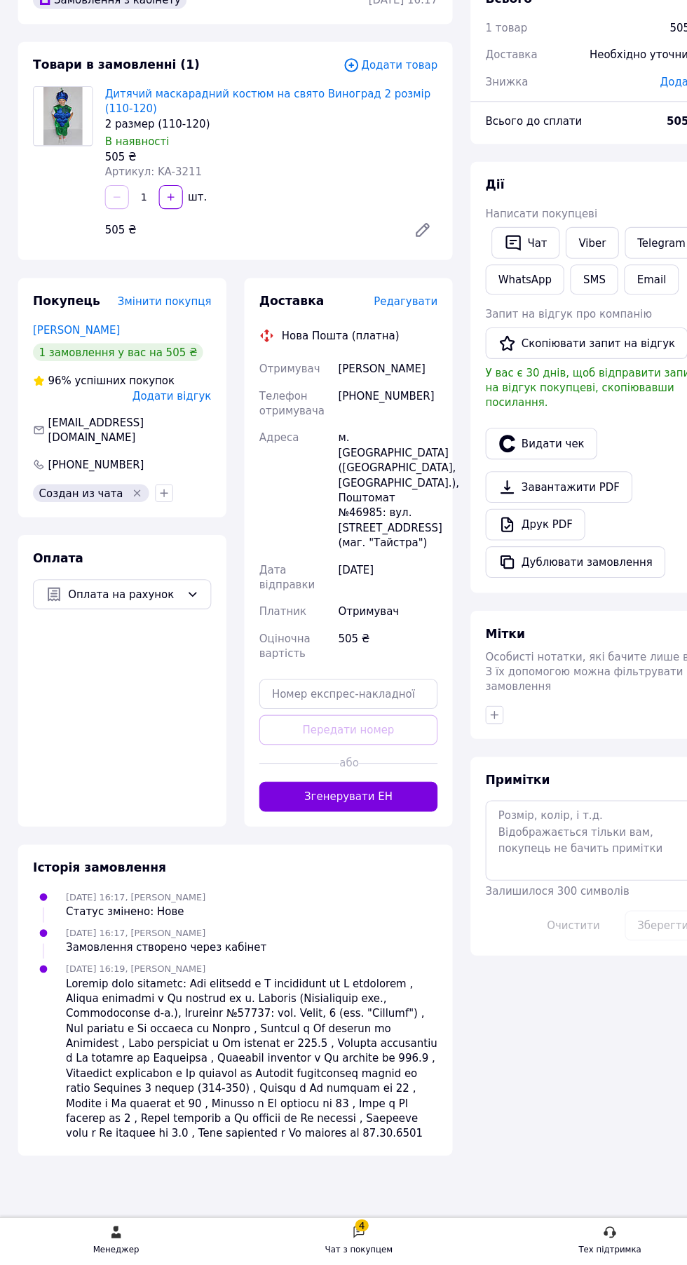
click at [369, 812] on button "Згенерувати ЕН" at bounding box center [326, 826] width 167 height 28
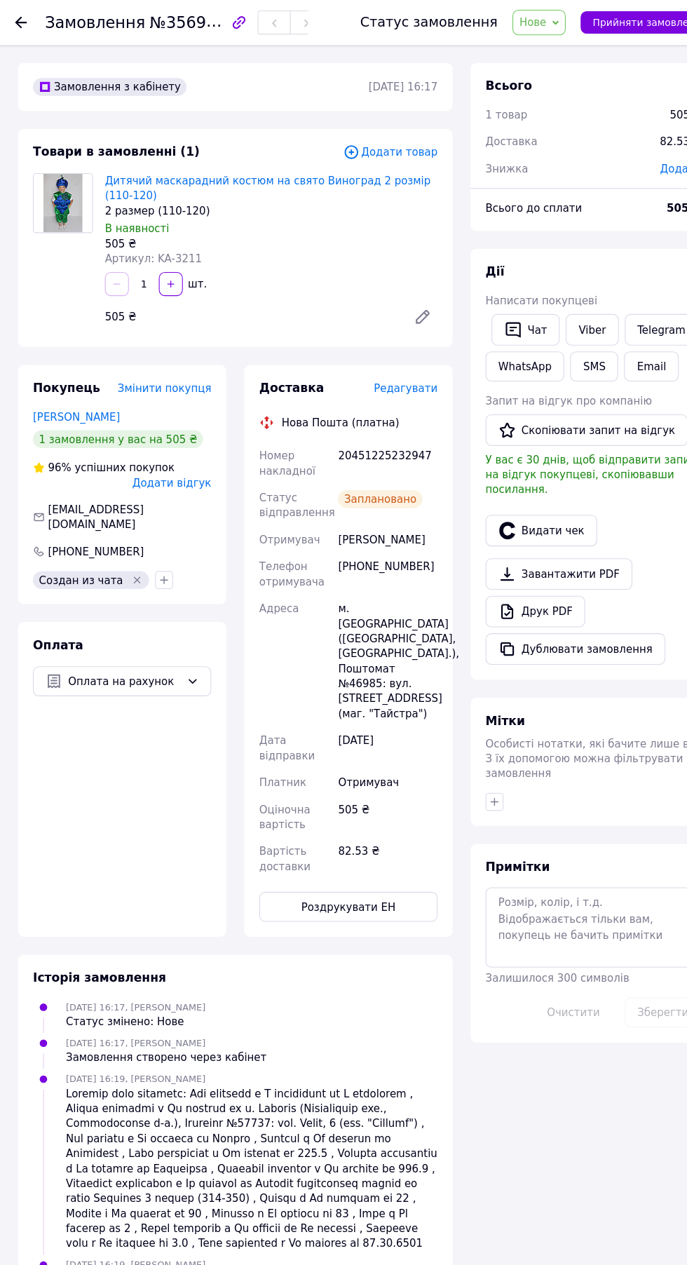
click at [523, 21] on icon at bounding box center [520, 21] width 6 height 6
click at [517, 112] on li "Оплачено" at bounding box center [530, 112] width 101 height 21
